Goal: Communication & Community: Answer question/provide support

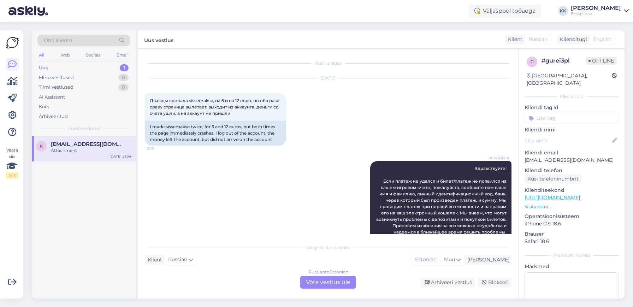
scroll to position [151, 0]
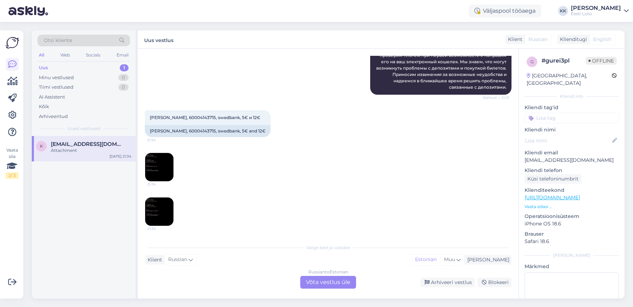
drag, startPoint x: 0, startPoint y: 0, endPoint x: 54, endPoint y: 67, distance: 86.1
click at [54, 67] on div "Uus 1" at bounding box center [83, 68] width 92 height 10
click at [190, 118] on span "[PERSON_NAME], 60004143715, swedbank, 5€ и 12€" at bounding box center [205, 117] width 111 height 5
click at [189, 118] on span "[PERSON_NAME], 60004143715, swedbank, 5€ и 12€" at bounding box center [205, 117] width 111 height 5
copy span "60004143715"
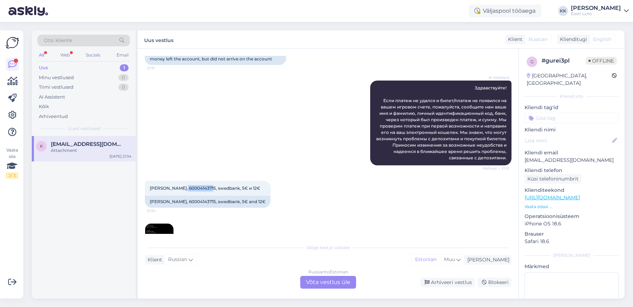
scroll to position [78, 0]
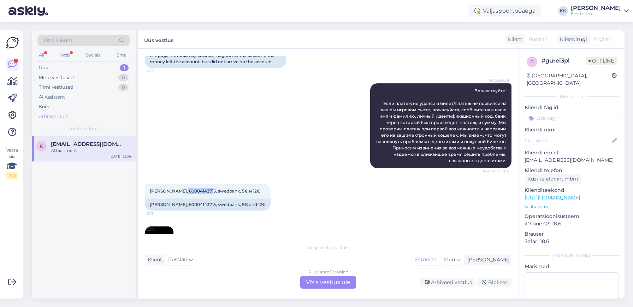
click at [51, 117] on div "Arhiveeritud" at bounding box center [53, 116] width 29 height 7
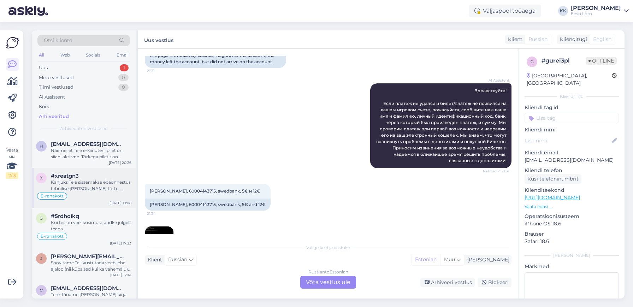
click at [101, 187] on div "Kahjuks Teie sissemakse ebaõnnestus tehnilise [PERSON_NAME] tõttu. Kontrollisim…" at bounding box center [91, 185] width 80 height 13
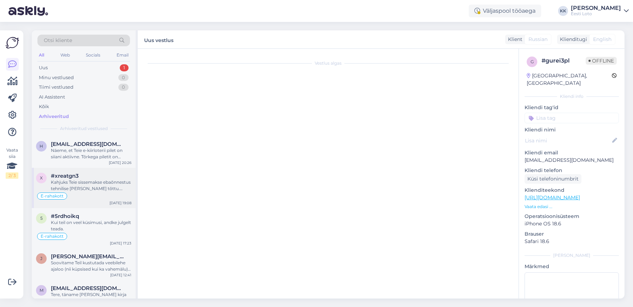
scroll to position [723, 0]
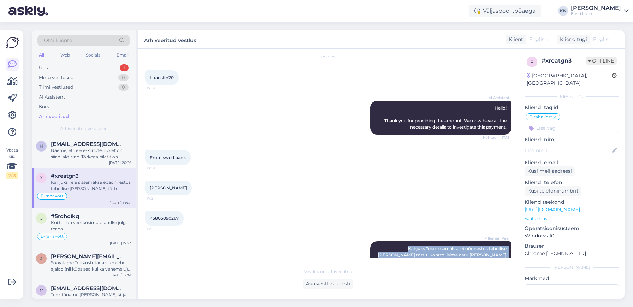
drag, startPoint x: 507, startPoint y: 242, endPoint x: 380, endPoint y: 219, distance: 129.5
click at [380, 241] on div "Pillemari Paal Kahjuks Teie sissemakse ebaõnnestus tehnilise [PERSON_NAME] tõtt…" at bounding box center [440, 261] width 141 height 40
copy span "Kahjuks Teie sissemakse ebaõnnestus tehnilise [PERSON_NAME] tõttu. Kontrollisim…"
click at [52, 66] on div "Uus 1" at bounding box center [83, 68] width 92 height 10
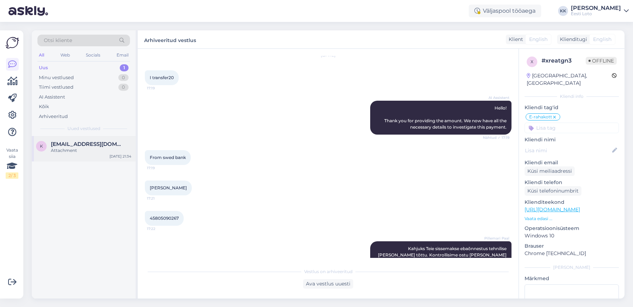
click at [97, 147] on span "[EMAIL_ADDRESS][DOMAIN_NAME]" at bounding box center [87, 144] width 73 height 6
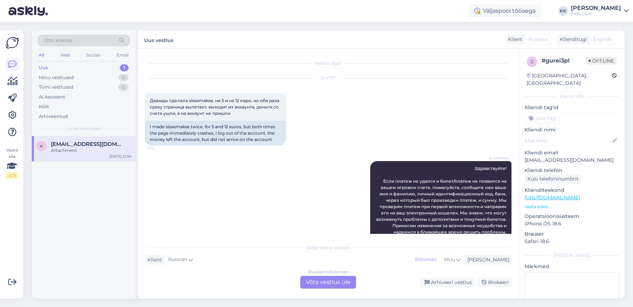
scroll to position [151, 0]
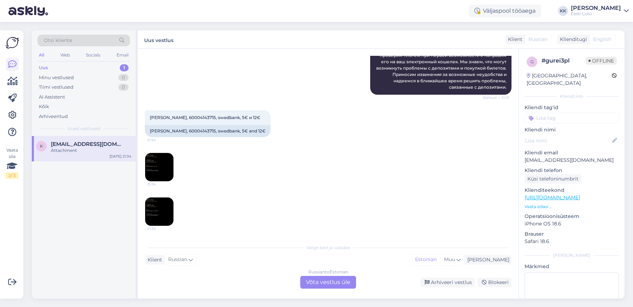
click at [320, 285] on div "Russian to Estonian Võta vestlus üle" at bounding box center [328, 282] width 56 height 13
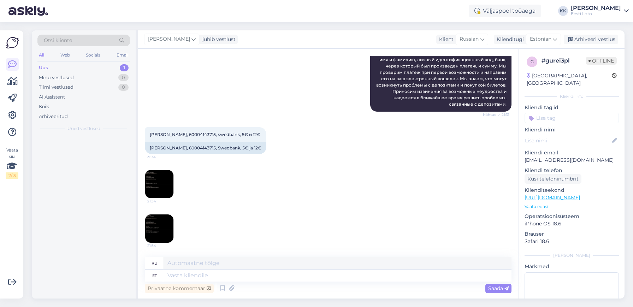
scroll to position [135, 0]
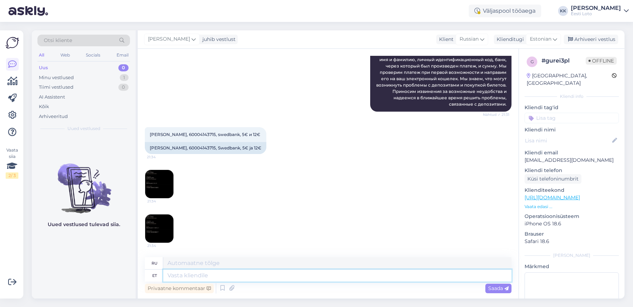
click at [239, 276] on textarea at bounding box center [337, 275] width 348 height 12
type textarea "Tere."
type textarea "Привет."
paste textarea "Kahjuks Teie sissemakse ebaõnnestus tehnilise [PERSON_NAME] tõttu. Kontrollisim…"
type textarea "Tere. Kahjuks Teie sissemakse ebaõnnestus tehnilise [PERSON_NAME] tõttu. Kontro…"
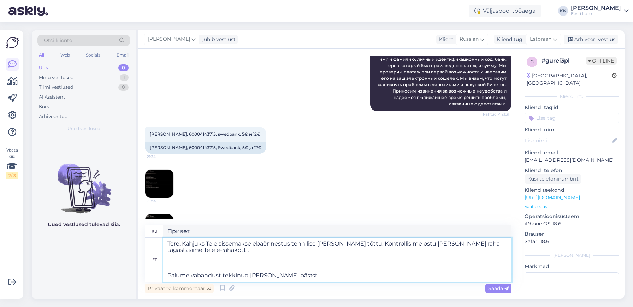
type textarea "Здравствуйте. К сожалению, ваш депозит не был зачислен из-за технической ошибки…"
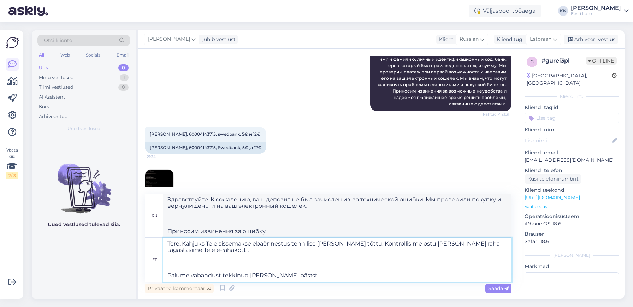
drag, startPoint x: 167, startPoint y: 274, endPoint x: 181, endPoint y: 267, distance: 15.6
click at [168, 274] on textarea "Tere. Kahjuks Teie sissemakse ebaõnnestus tehnilise [PERSON_NAME] tõttu. Kontro…" at bounding box center [337, 260] width 348 height 44
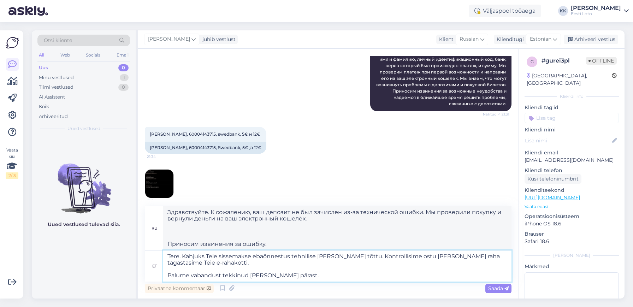
type textarea "Tere. Kahjuks Teie sissemakse ebaõnnestus tehnilise [PERSON_NAME] tõttu. Kontro…"
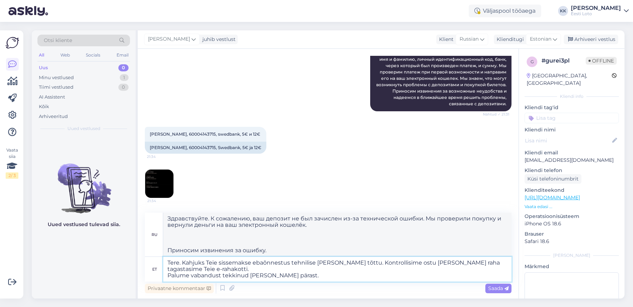
drag, startPoint x: 251, startPoint y: 262, endPoint x: 264, endPoint y: 260, distance: 13.2
click at [251, 262] on textarea "Tere. Kahjuks Teie sissemakse ebaõnnestus tehnilise [PERSON_NAME] tõttu. Kontro…" at bounding box center [337, 269] width 348 height 25
type textarea "Здравствуйте. К сожалению, ваш депозит не был зачислен из-за технической ошибки…"
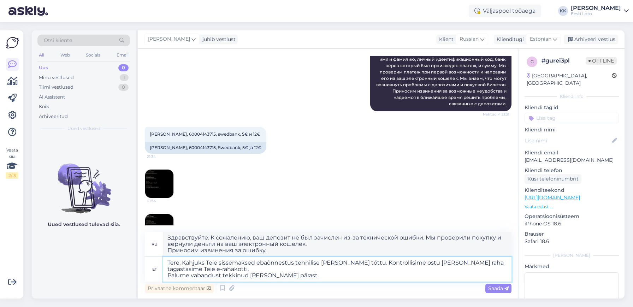
drag, startPoint x: 292, startPoint y: 263, endPoint x: 300, endPoint y: 261, distance: 8.4
click at [292, 263] on textarea "Tere. Kahjuks Teie sissemaksed ebaõnnestus tehnilise [PERSON_NAME] tõttu. Kontr…" at bounding box center [337, 269] width 348 height 25
drag, startPoint x: 409, startPoint y: 264, endPoint x: 397, endPoint y: 264, distance: 11.7
click at [397, 264] on textarea "Tere. Kahjuks Teie sissemaksed ebaõnnestusid tehnilise [PERSON_NAME] tõttu. Kon…" at bounding box center [337, 269] width 348 height 25
type textarea "Tere. Kahjuks Teie sissemaksed ebaõnnestusid tehnilise [PERSON_NAME] tõttu. Kon…"
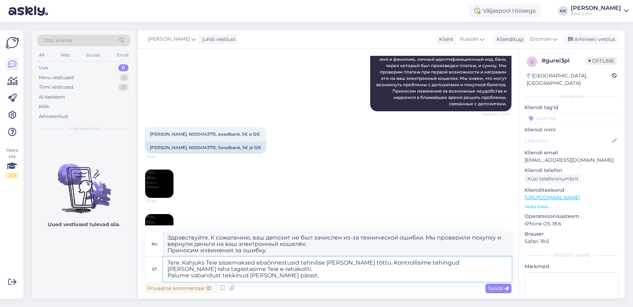
type textarea "Здравствуйте. К сожалению, ваш депозит не был зачислен из-за технической ошибки…"
type textarea "Tere. Kahjuks Teie sissemaksed ebaõnnestusid tehnilise [PERSON_NAME] tõttu. Kon…"
click at [495, 288] on span "Saada" at bounding box center [498, 288] width 20 height 6
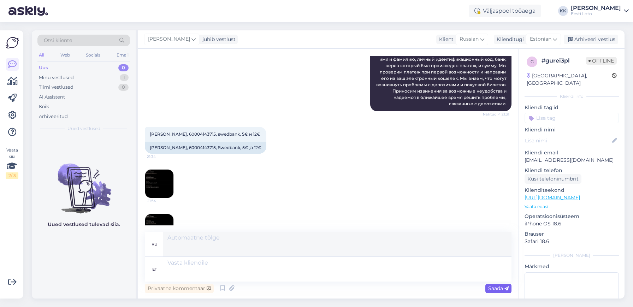
scroll to position [236, 0]
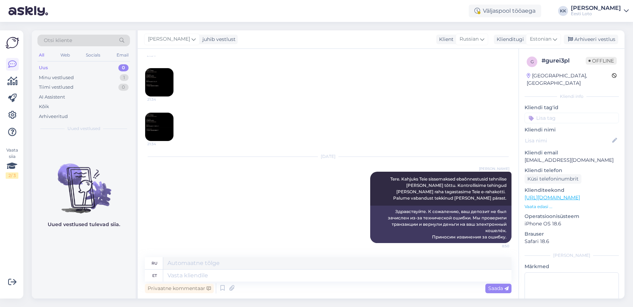
click at [565, 113] on input at bounding box center [571, 118] width 94 height 11
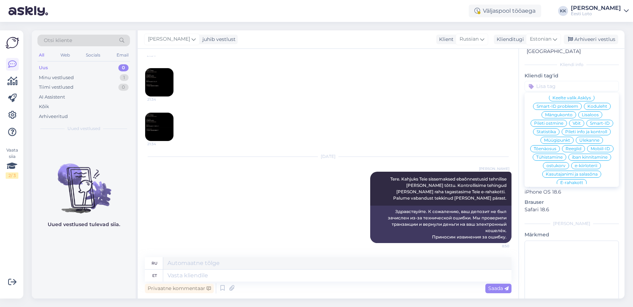
scroll to position [40, 0]
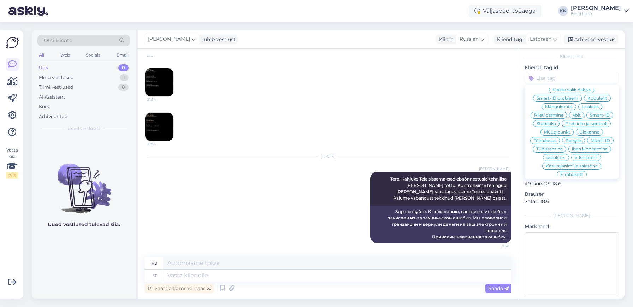
click at [570, 172] on span "E-rahakott" at bounding box center [571, 174] width 23 height 4
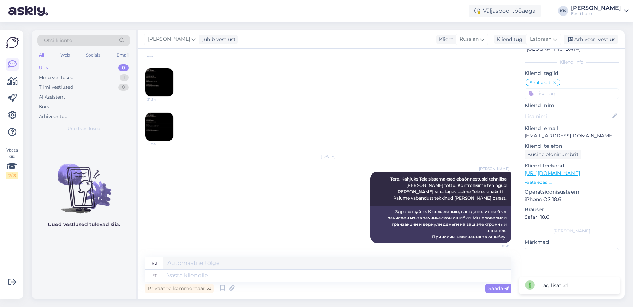
scroll to position [34, 0]
click at [596, 38] on div "Arhiveeri vestlus" at bounding box center [590, 40] width 54 height 10
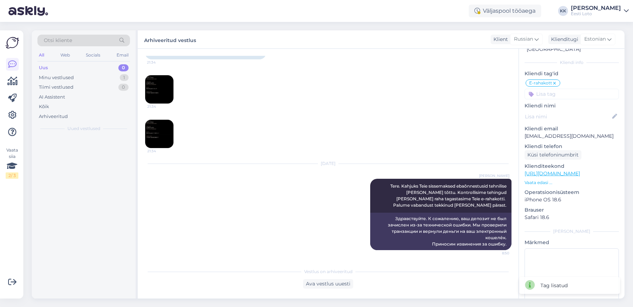
scroll to position [229, 0]
